Goal: Check status: Check status

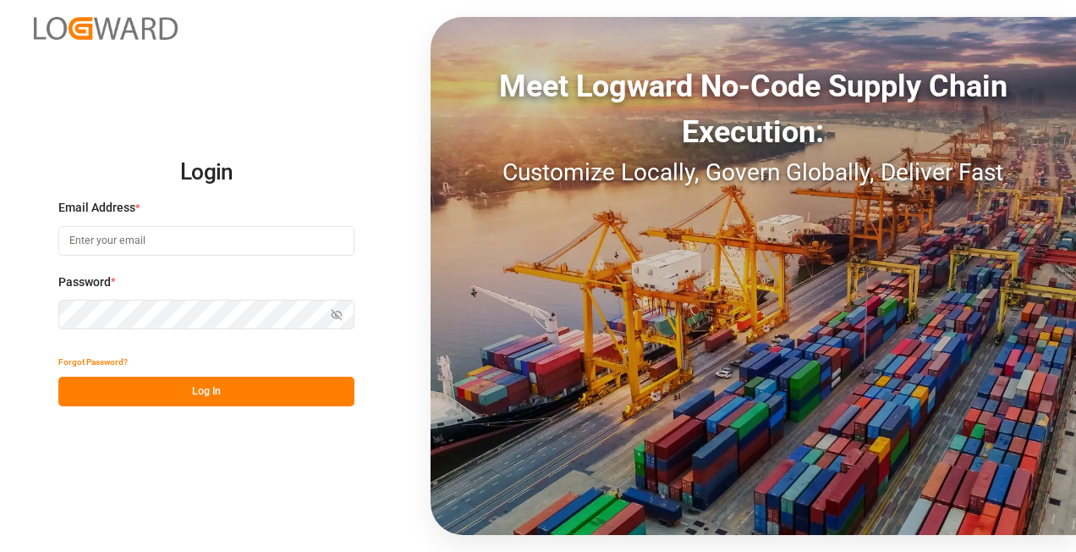
type input "[EMAIL_ADDRESS][DOMAIN_NAME][PERSON_NAME]"
click at [243, 388] on button "Log In" at bounding box center [206, 392] width 296 height 30
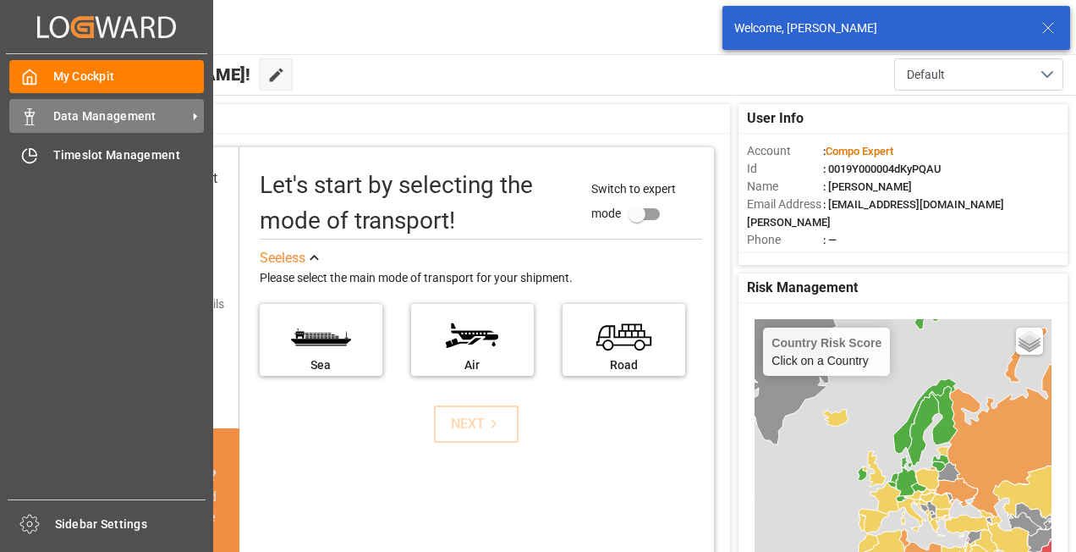
click at [124, 121] on span "Data Management" at bounding box center [120, 116] width 134 height 18
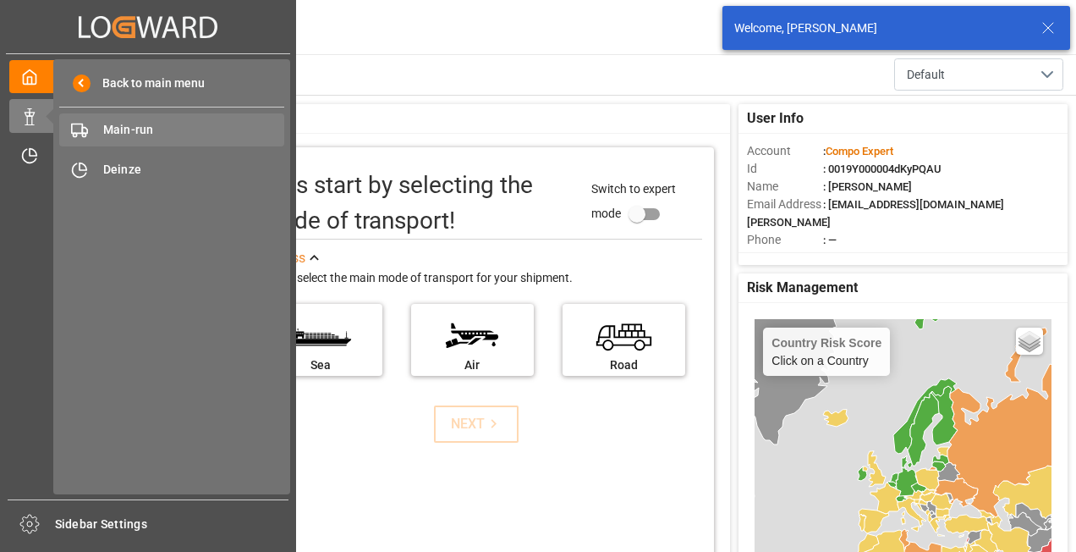
click at [193, 137] on span "Main-run" at bounding box center [194, 130] width 182 height 18
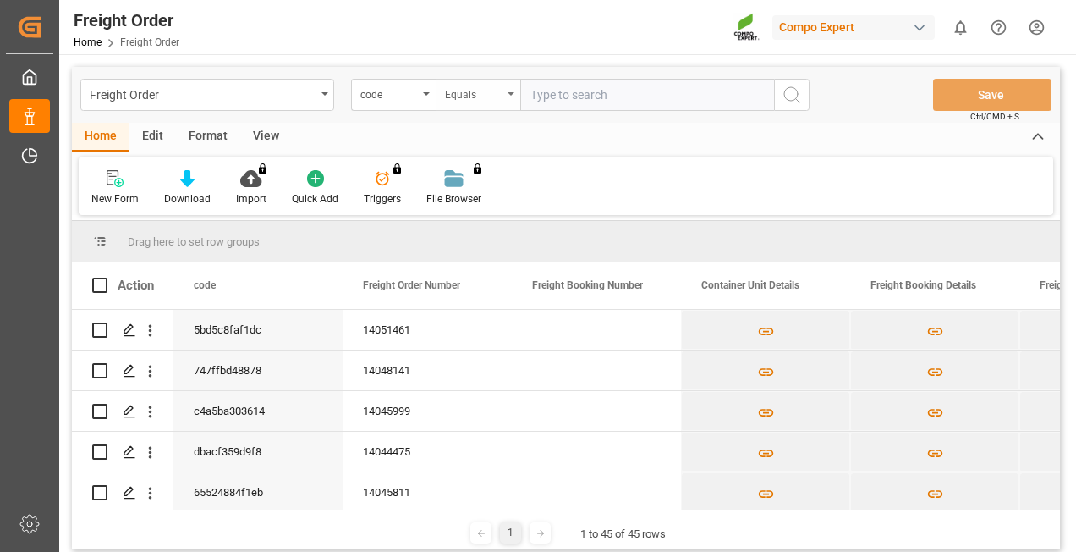
click at [477, 101] on div "Equals" at bounding box center [474, 92] width 58 height 19
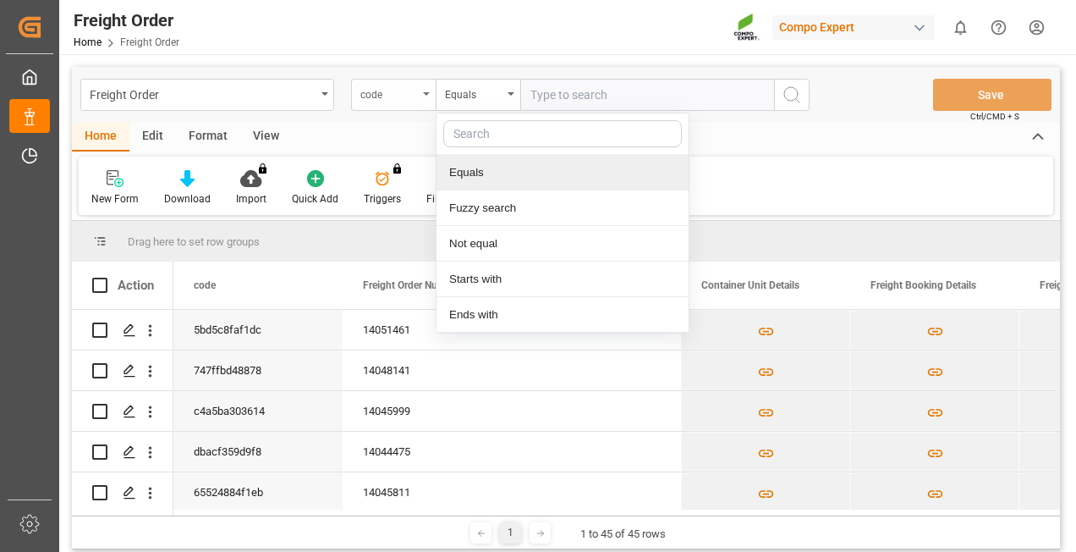
click at [393, 102] on div "code" at bounding box center [393, 95] width 85 height 32
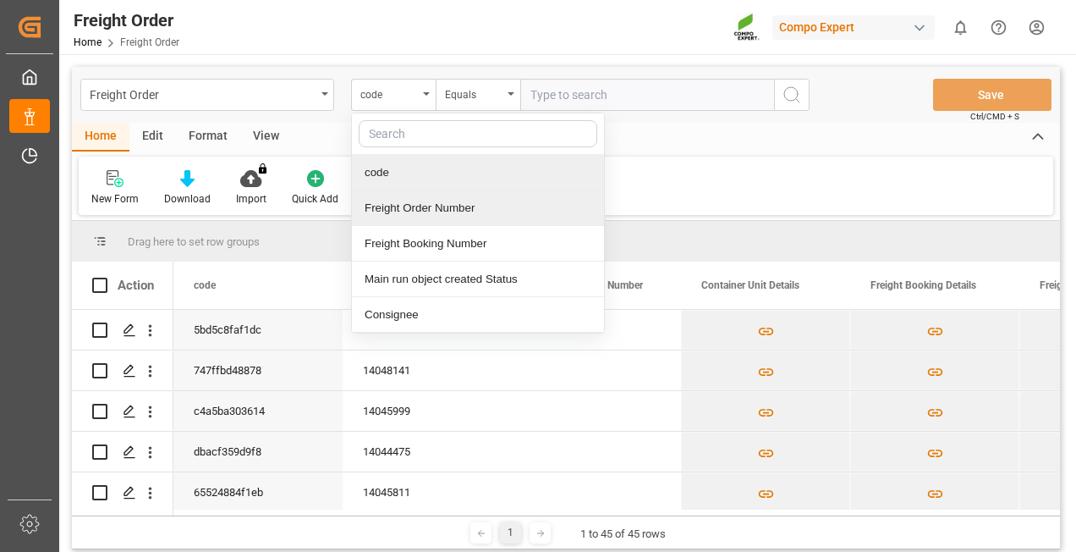
click at [427, 204] on div "Freight Order Number" at bounding box center [478, 208] width 252 height 36
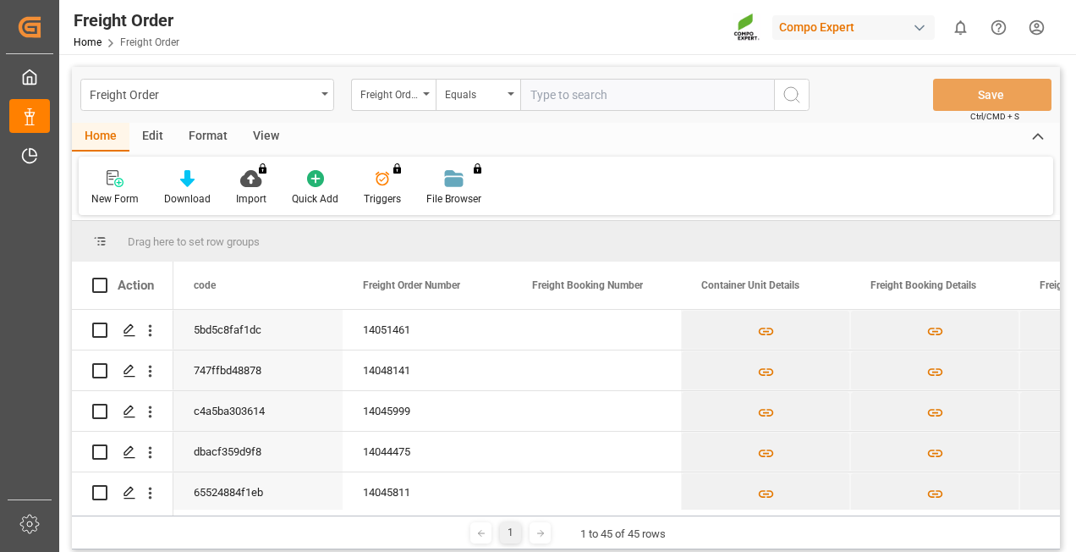
click at [586, 96] on input "text" at bounding box center [647, 95] width 254 height 32
paste input "14051503"
type input "14051503"
click at [794, 95] on icon "search button" at bounding box center [792, 95] width 20 height 20
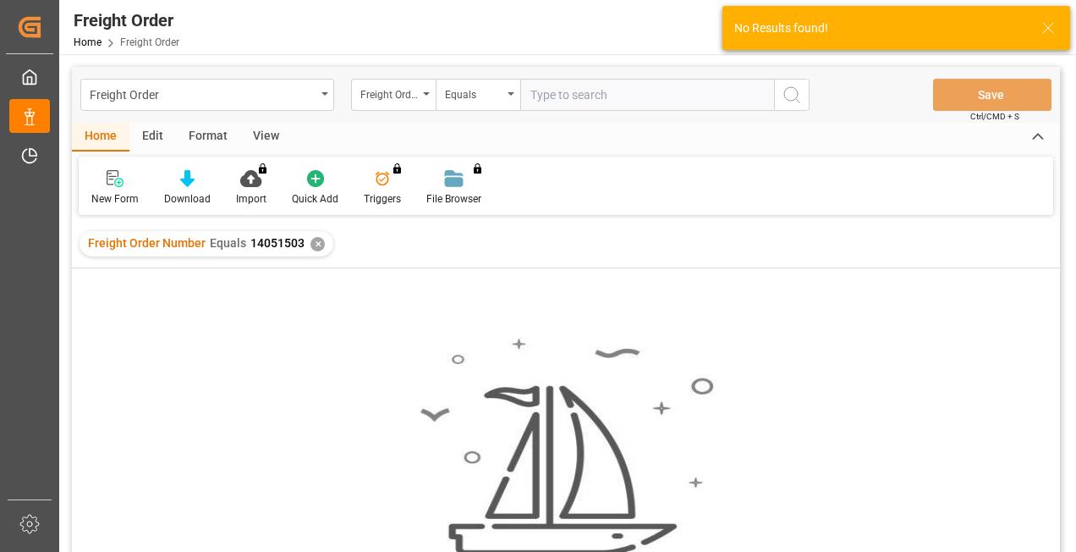
click at [311, 245] on div "✕" at bounding box center [318, 244] width 14 height 14
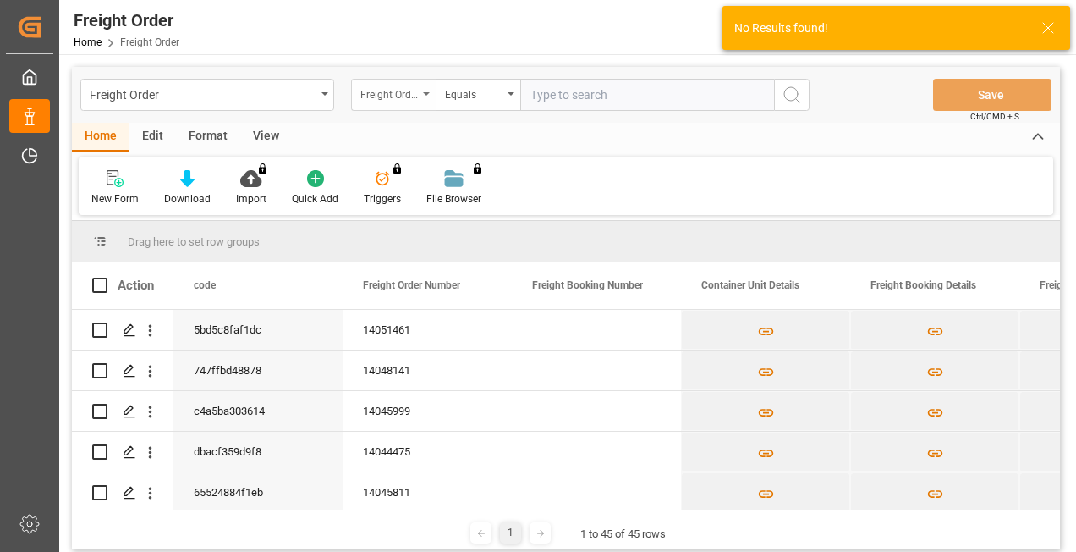
click at [415, 93] on div "Freight Order Number" at bounding box center [389, 92] width 58 height 19
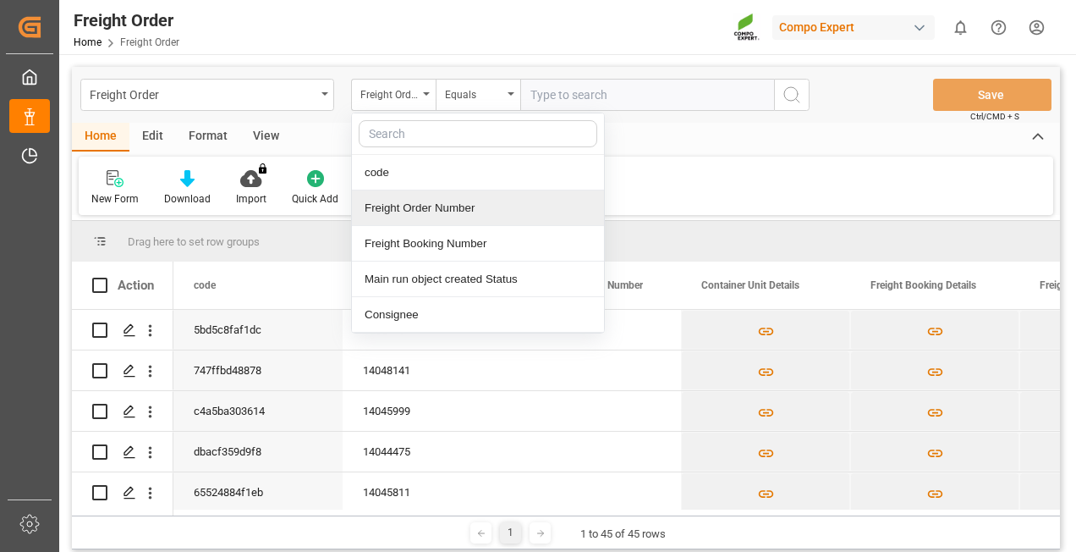
click at [418, 216] on div "Freight Order Number" at bounding box center [478, 208] width 252 height 36
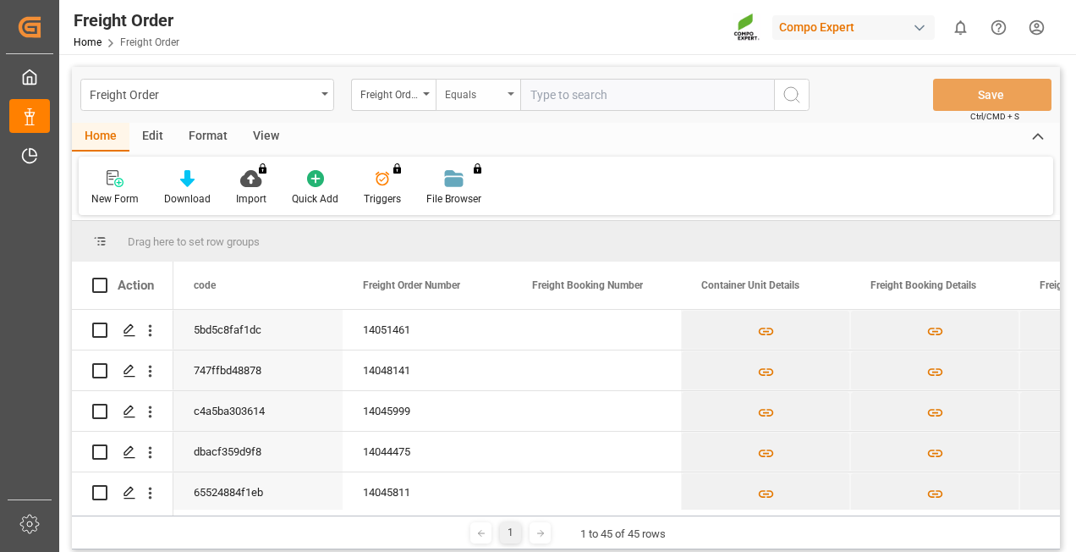
click at [486, 107] on div "Equals" at bounding box center [478, 95] width 85 height 32
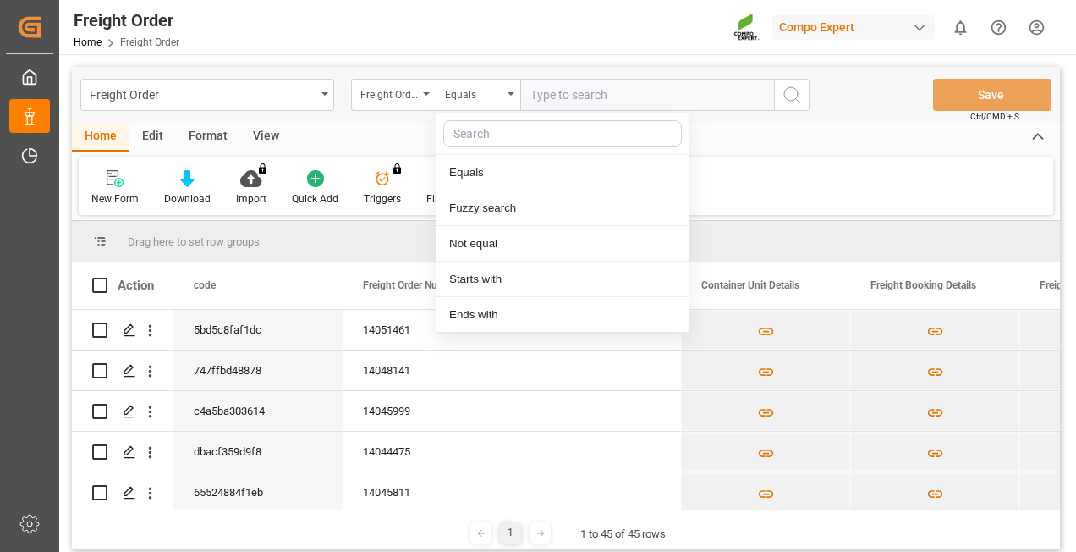
click at [583, 102] on input "text" at bounding box center [647, 95] width 254 height 32
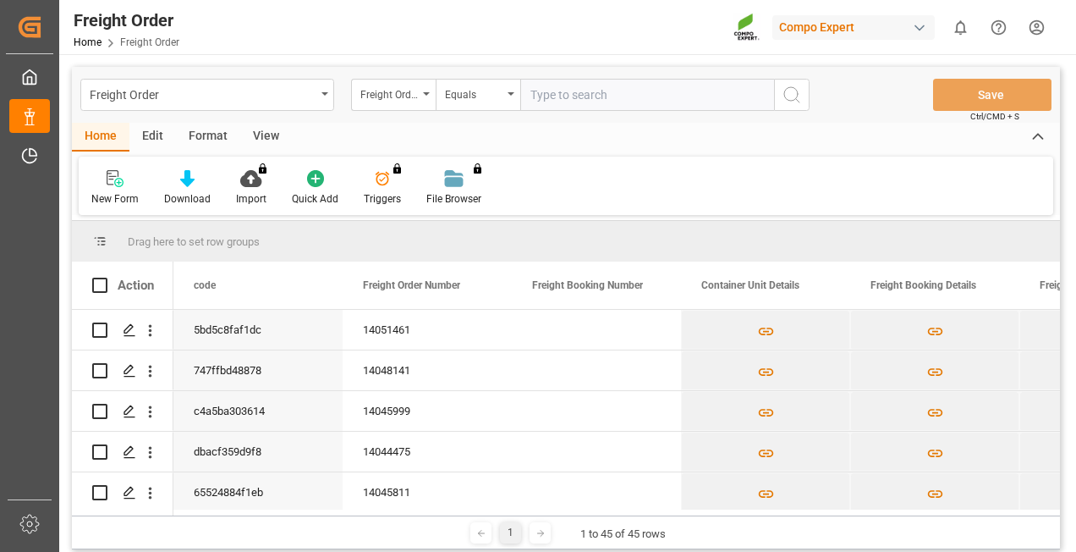
click at [591, 108] on input "text" at bounding box center [647, 95] width 254 height 32
paste input "14051503"
type input "14051503"
click at [799, 95] on icon "search button" at bounding box center [792, 95] width 20 height 20
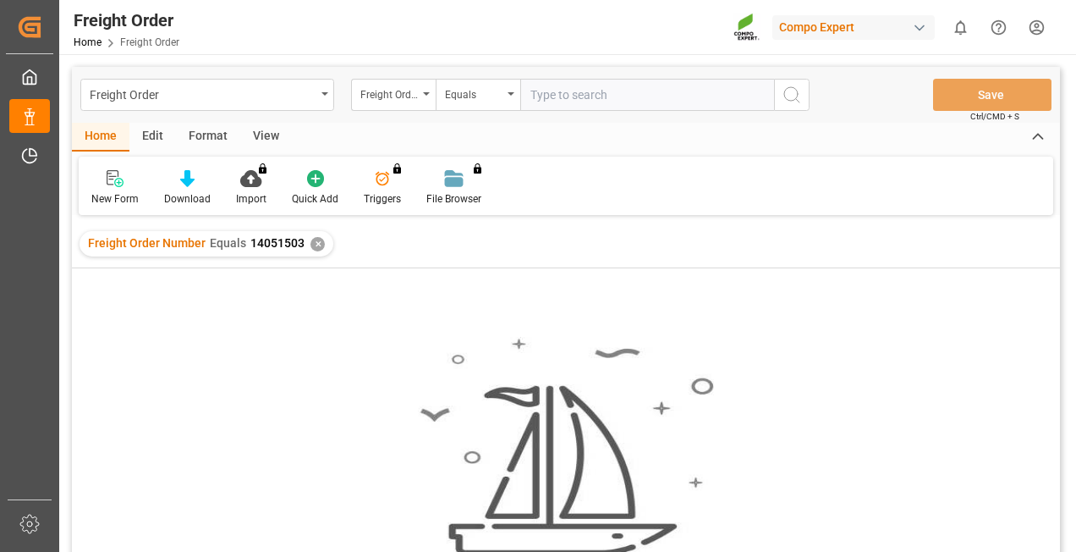
drag, startPoint x: 555, startPoint y: 91, endPoint x: 580, endPoint y: 101, distance: 26.2
click at [555, 91] on input "text" at bounding box center [647, 95] width 254 height 32
paste input "4510358550"
type input "4510358550"
click at [788, 97] on icon "search button" at bounding box center [792, 95] width 20 height 20
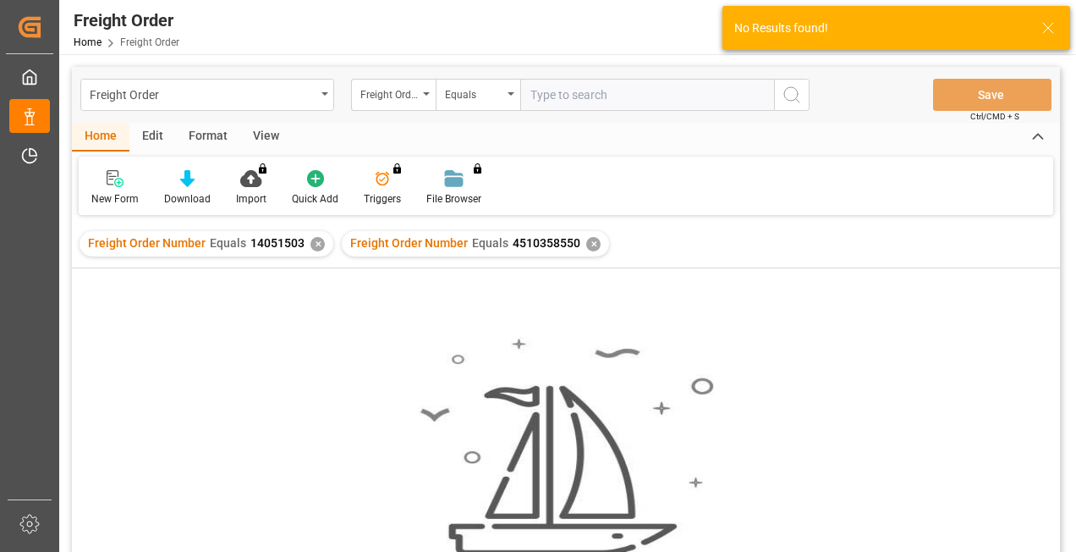
click at [312, 245] on div "✕" at bounding box center [318, 244] width 14 height 14
